Goal: Complete application form

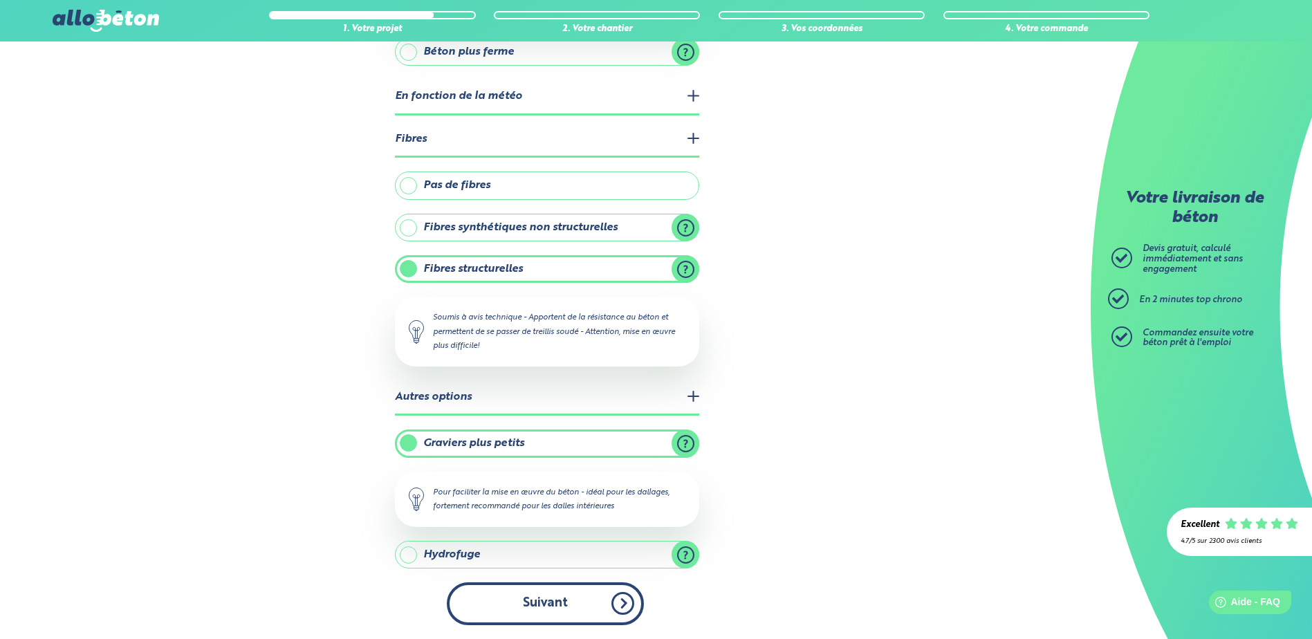
click at [573, 606] on button "Suivant" at bounding box center [545, 603] width 197 height 42
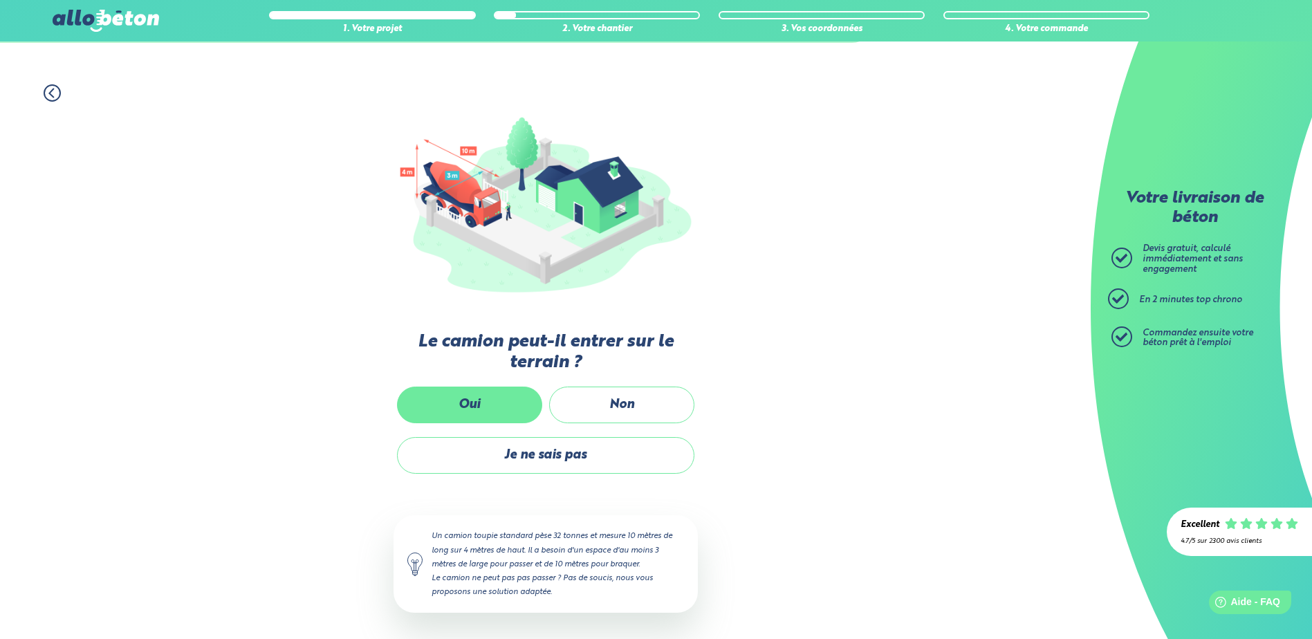
click at [485, 401] on label "Oui" at bounding box center [469, 405] width 145 height 37
click at [0, 0] on input "Oui" at bounding box center [0, 0] width 0 height 0
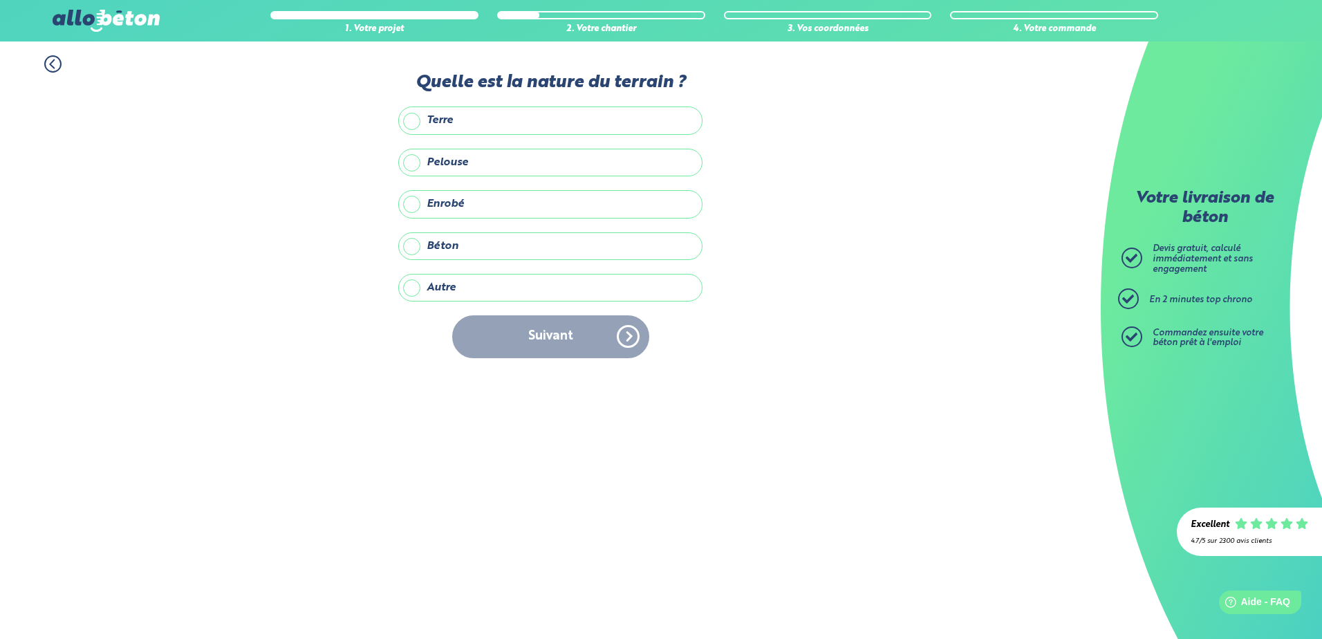
click at [409, 158] on label "Pelouse" at bounding box center [550, 163] width 304 height 28
click at [0, 0] on input "Pelouse" at bounding box center [0, 0] width 0 height 0
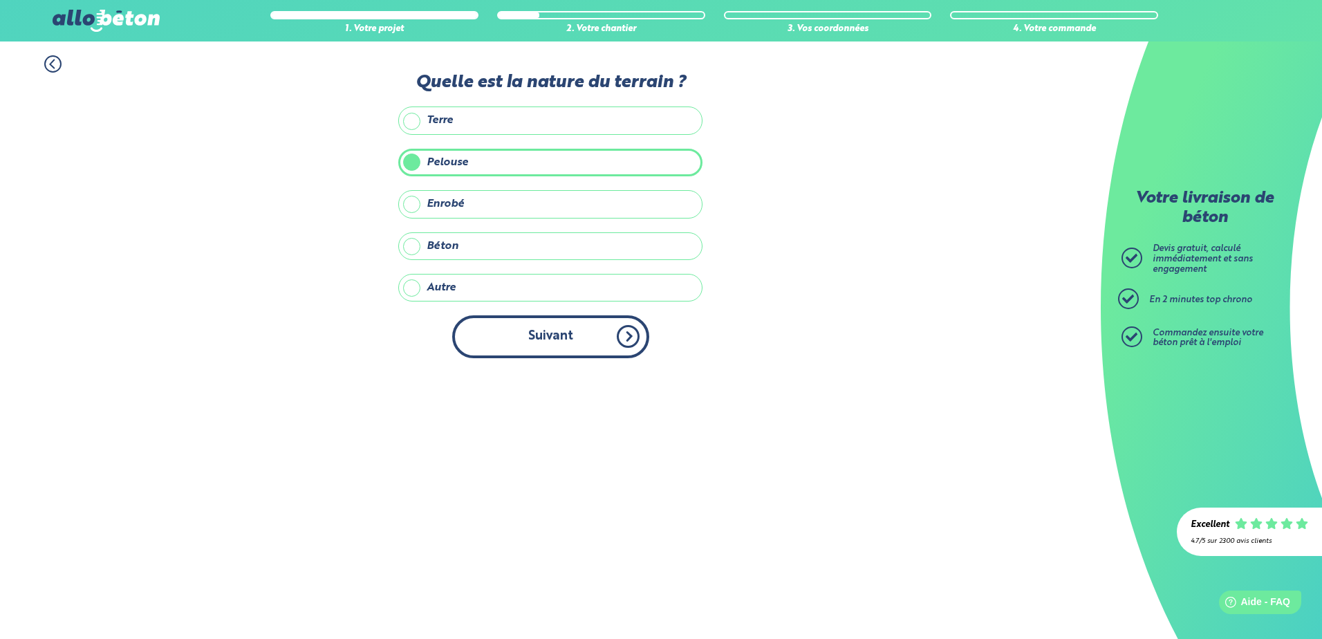
click at [557, 333] on button "Suivant" at bounding box center [550, 336] width 197 height 42
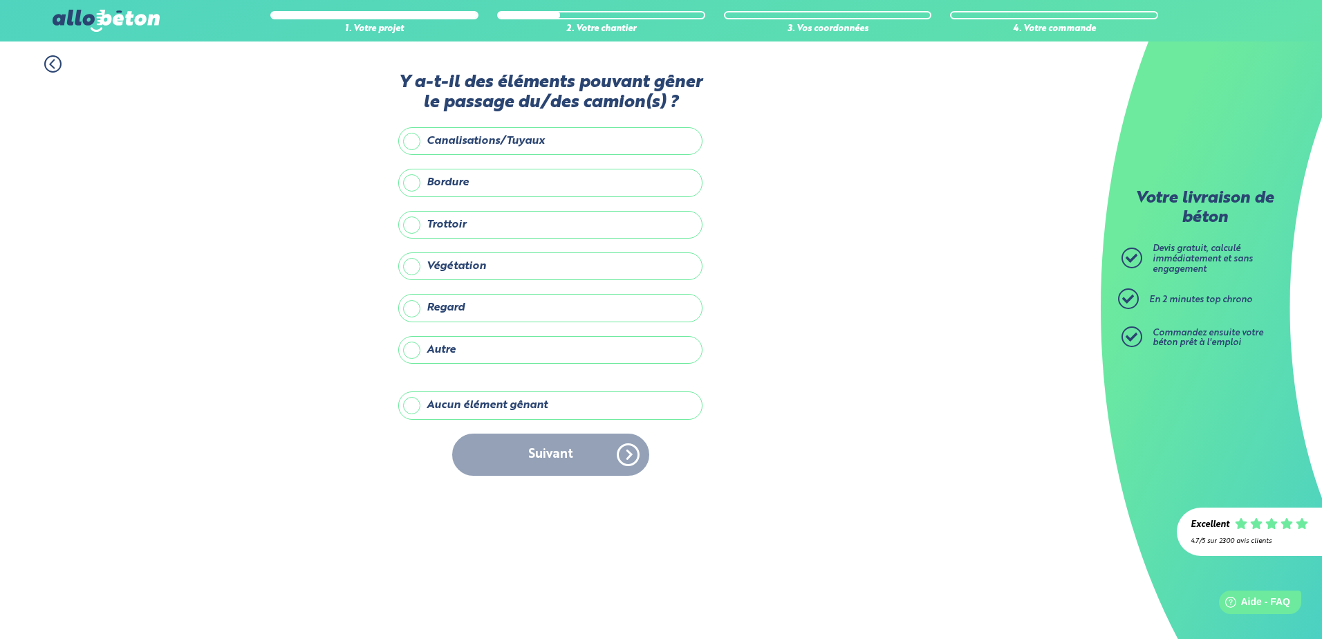
click at [426, 404] on label "Aucun élément gênant" at bounding box center [550, 405] width 304 height 28
click at [0, 0] on input "Aucun élément gênant" at bounding box center [0, 0] width 0 height 0
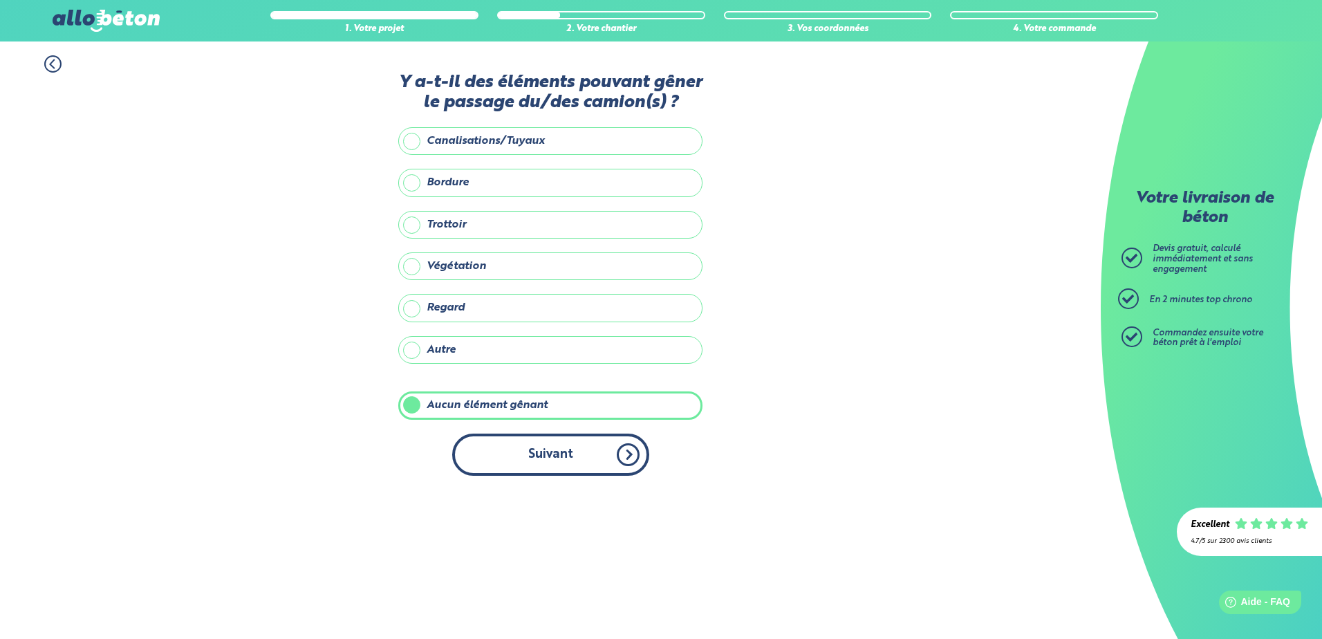
click at [534, 446] on button "Suivant" at bounding box center [550, 455] width 197 height 42
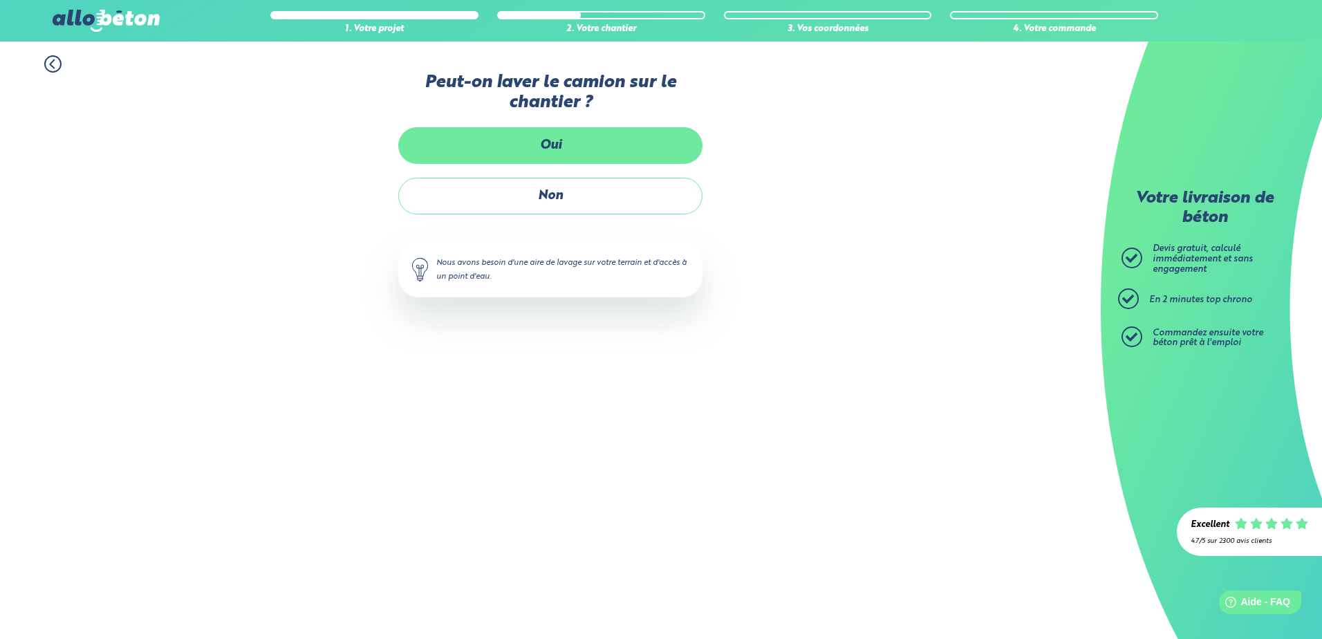
click at [606, 151] on label "Oui" at bounding box center [550, 145] width 304 height 37
click at [0, 0] on input "Oui" at bounding box center [0, 0] width 0 height 0
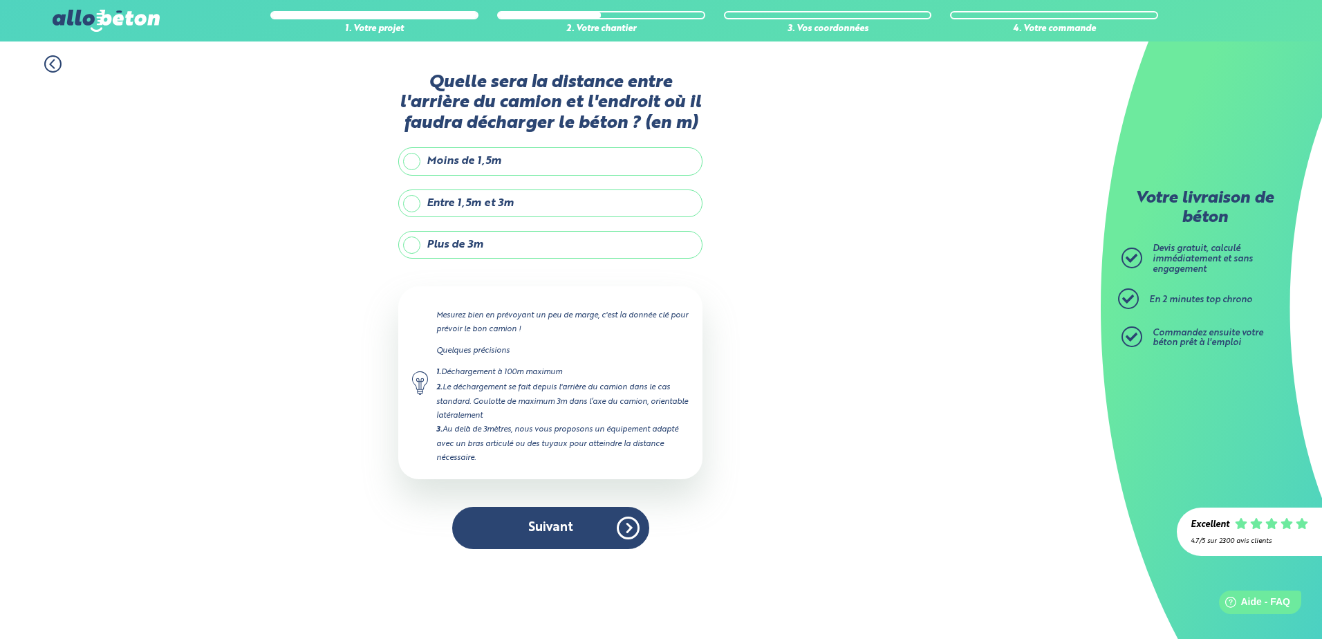
click at [408, 205] on label "Entre 1,5m et 3m" at bounding box center [550, 203] width 304 height 28
click at [0, 0] on input "Entre 1,5m et 3m" at bounding box center [0, 0] width 0 height 0
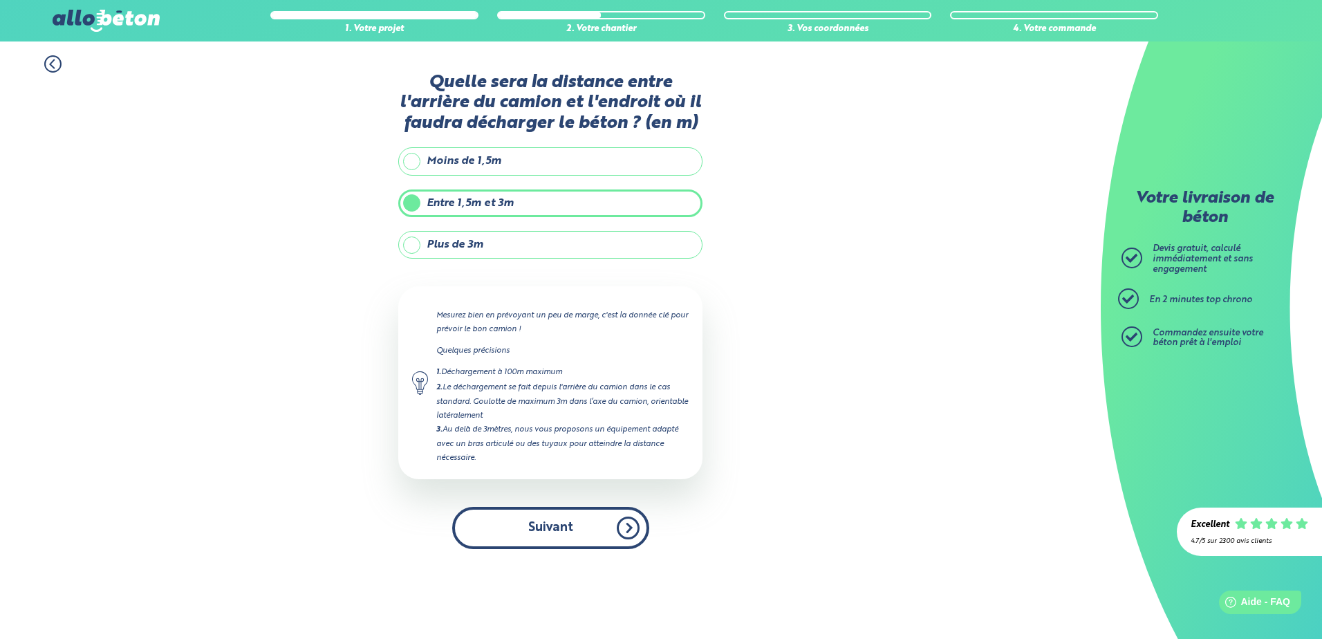
click at [548, 514] on button "Suivant" at bounding box center [550, 528] width 197 height 42
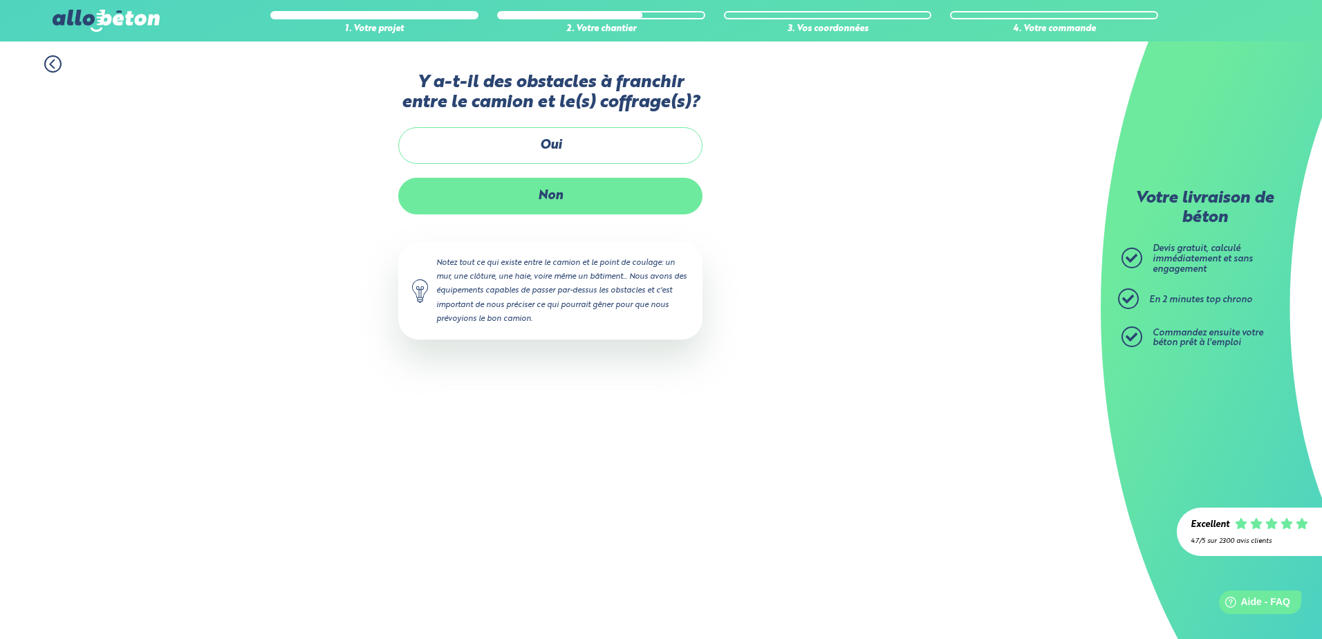
click at [599, 203] on label "Non" at bounding box center [550, 196] width 304 height 37
click at [0, 0] on input "Non" at bounding box center [0, 0] width 0 height 0
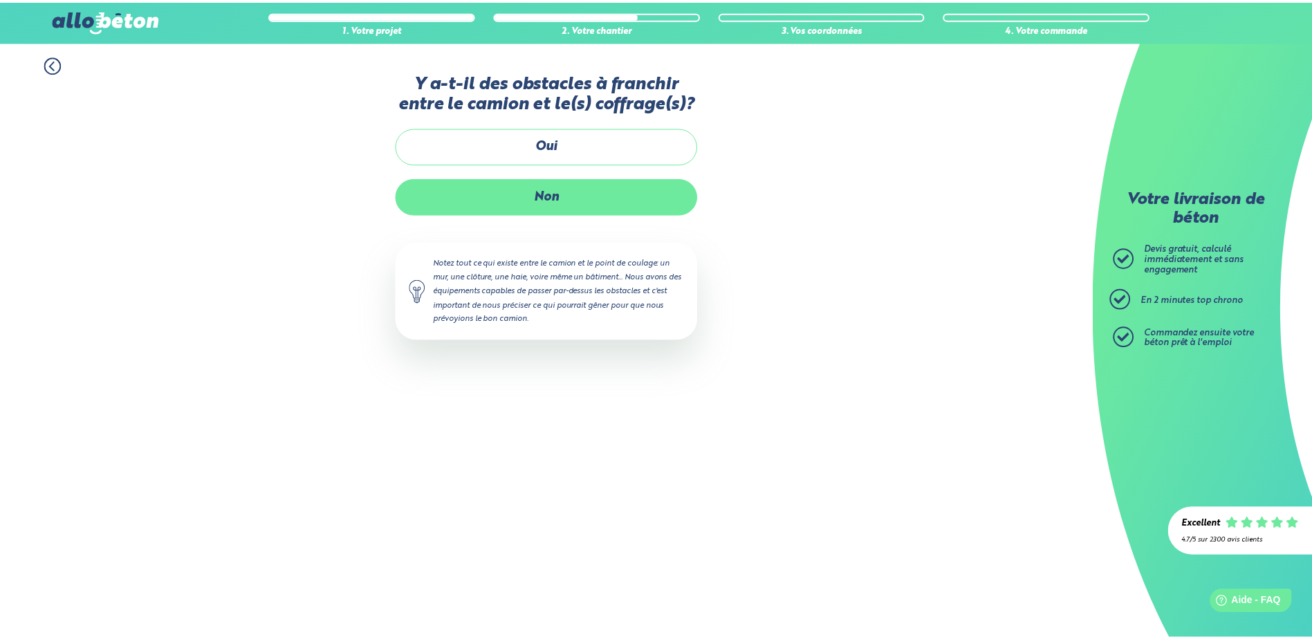
scroll to position [2, 0]
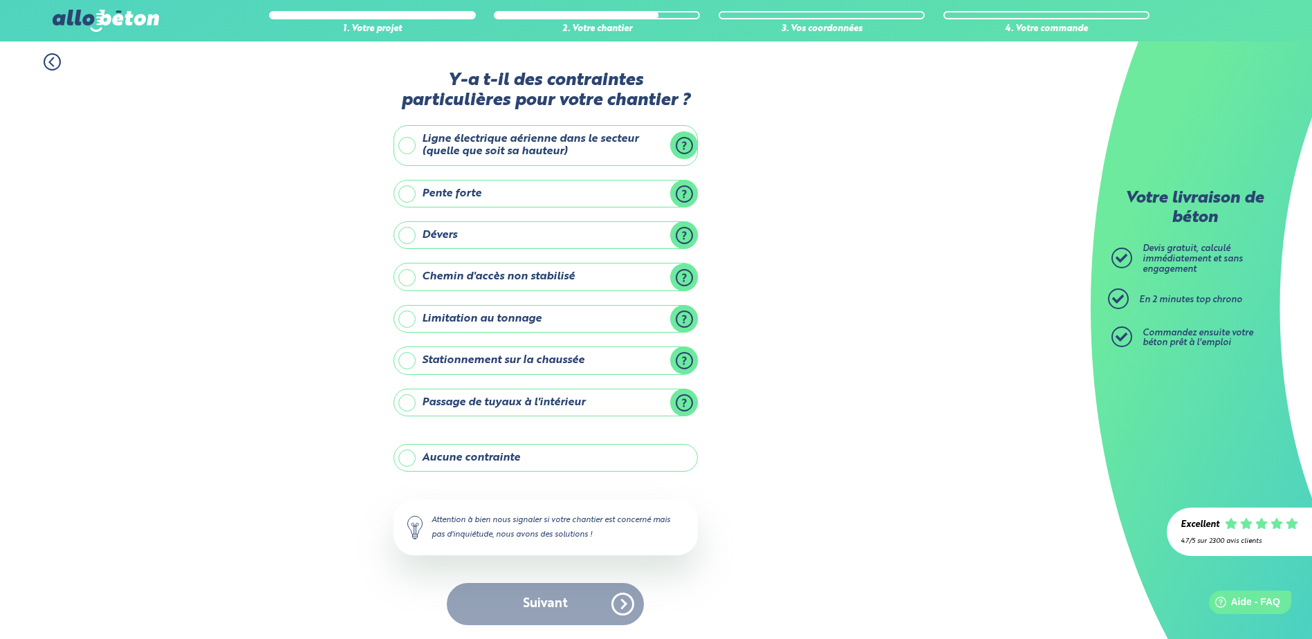
click at [475, 454] on label "Aucune contrainte" at bounding box center [545, 458] width 304 height 28
click at [0, 0] on input "Aucune contrainte" at bounding box center [0, 0] width 0 height 0
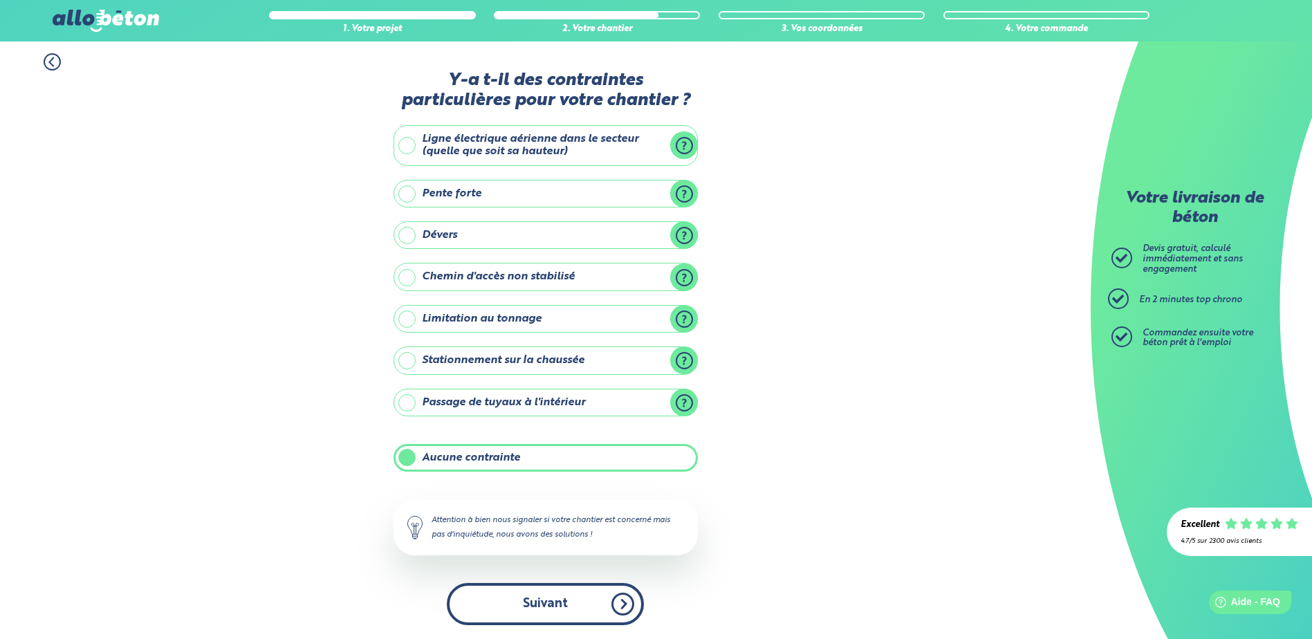
click at [578, 588] on button "Suivant" at bounding box center [545, 604] width 197 height 42
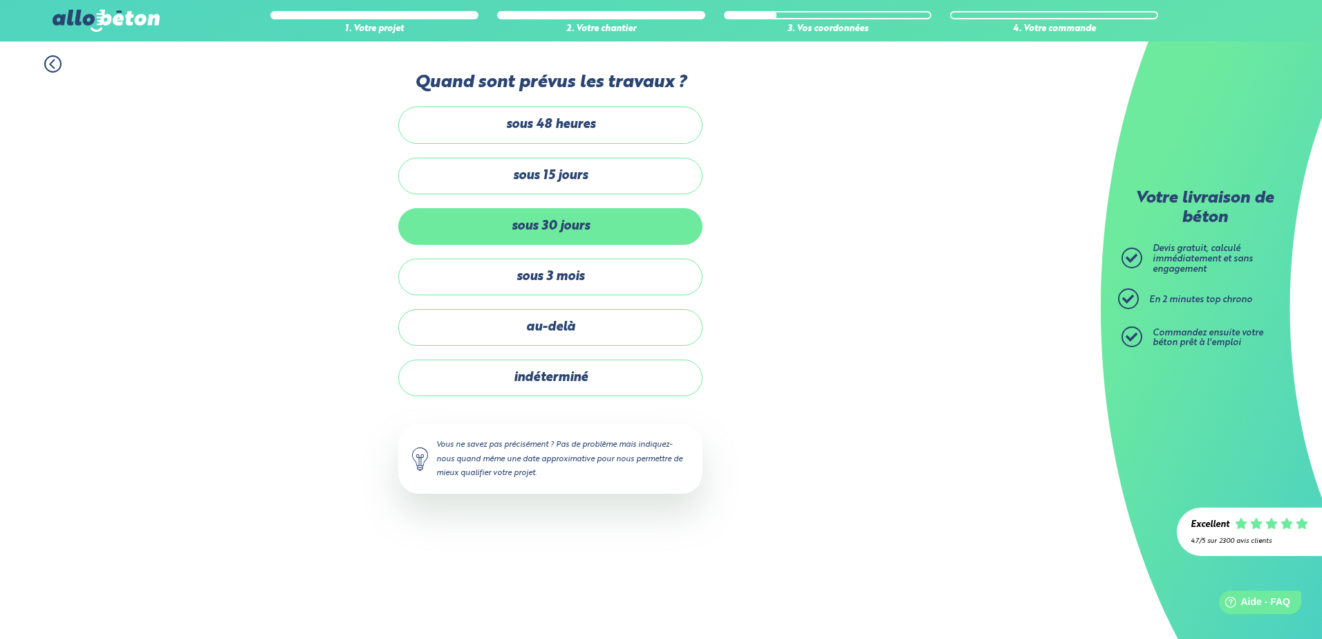
click at [641, 234] on label "sous 30 jours" at bounding box center [550, 226] width 304 height 37
click at [0, 0] on input "sous 30 jours" at bounding box center [0, 0] width 0 height 0
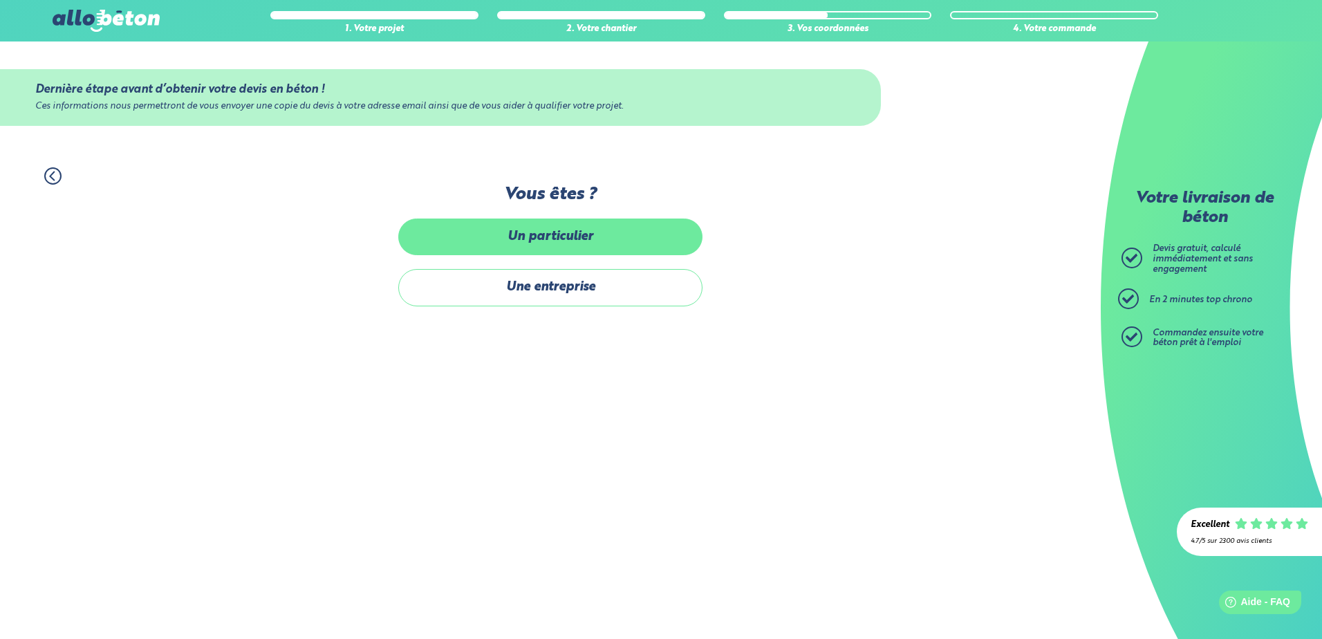
click at [610, 237] on label "Un particulier" at bounding box center [550, 236] width 304 height 37
click at [0, 0] on input "Un particulier" at bounding box center [0, 0] width 0 height 0
